Goal: Information Seeking & Learning: Learn about a topic

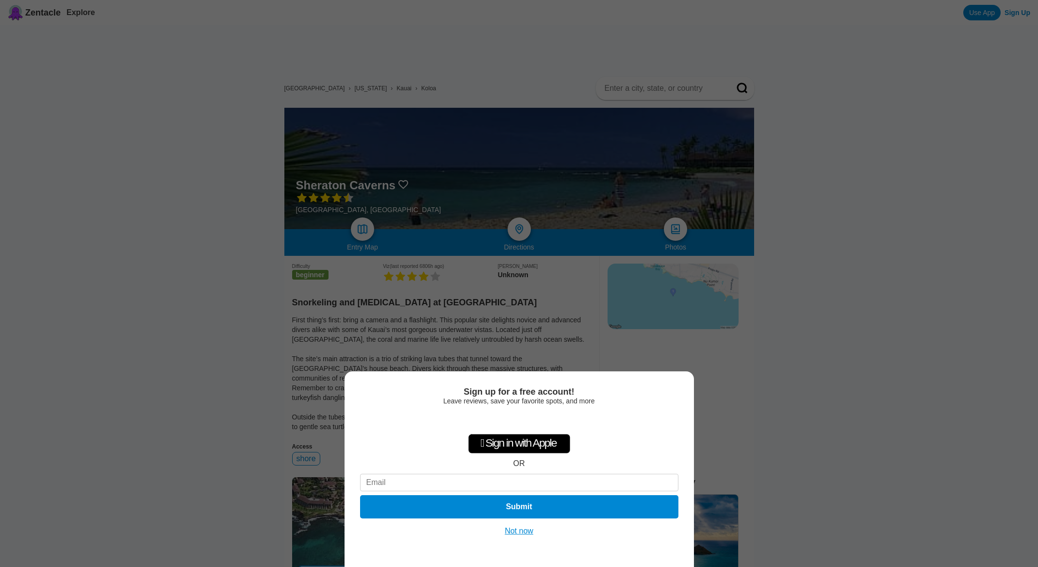
click at [512, 534] on button "Not now" at bounding box center [519, 531] width 34 height 10
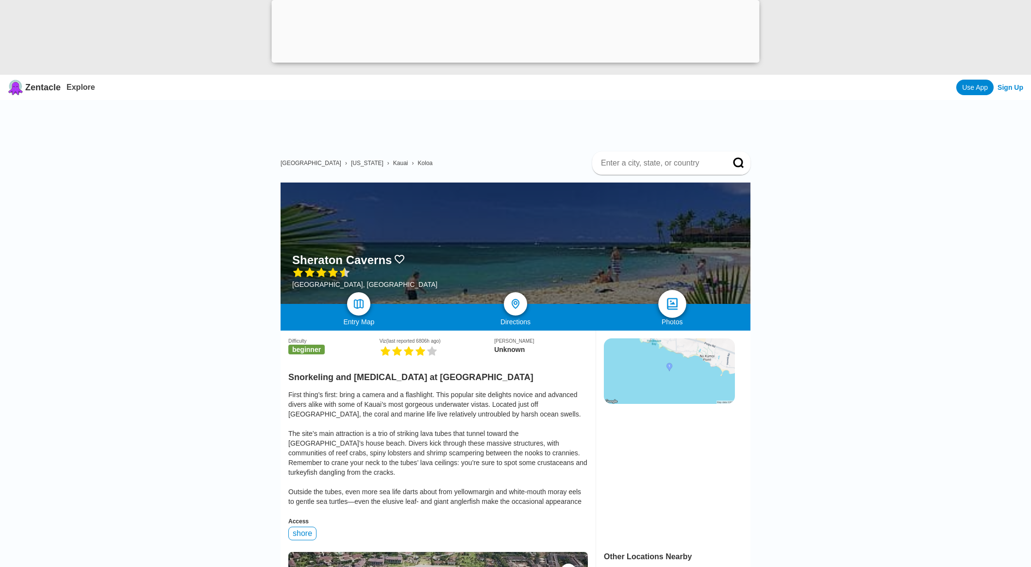
click at [666, 306] on img at bounding box center [672, 304] width 14 height 14
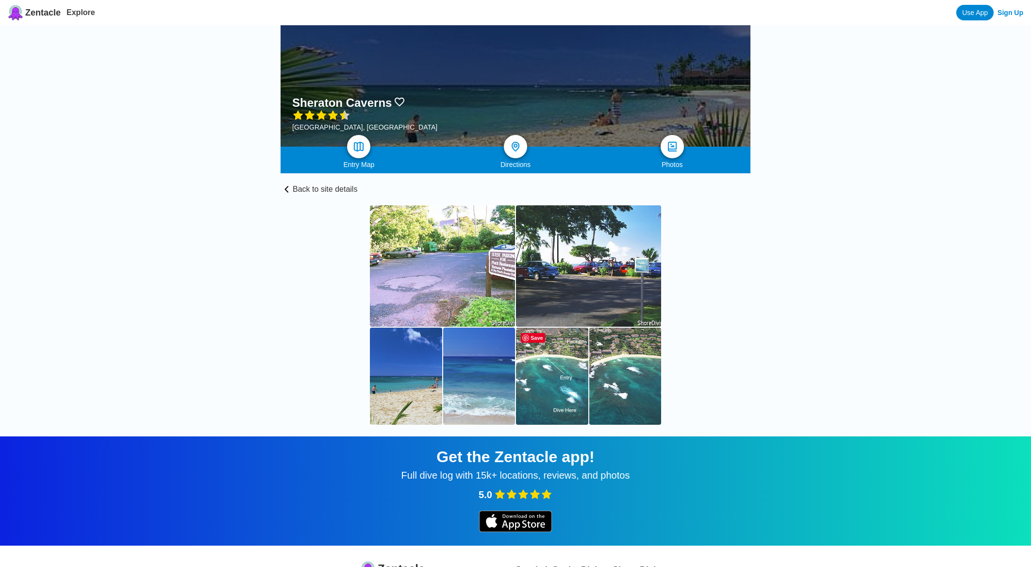
click at [557, 388] on img at bounding box center [552, 376] width 72 height 97
